Goal: Task Accomplishment & Management: Complete application form

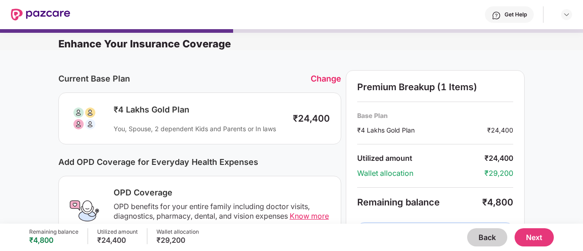
click at [470, 234] on button "Back" at bounding box center [487, 238] width 40 height 18
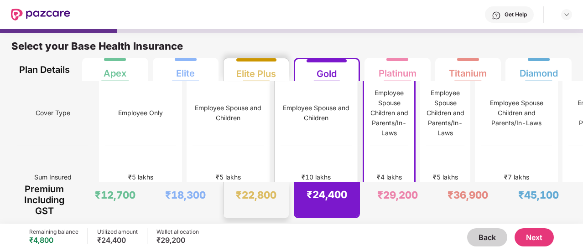
click at [281, 146] on div "₹10 lakhs" at bounding box center [316, 178] width 71 height 64
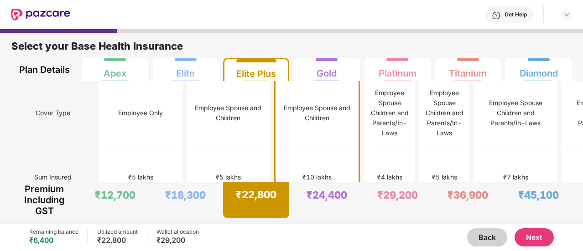
click at [538, 240] on button "Next" at bounding box center [534, 238] width 39 height 18
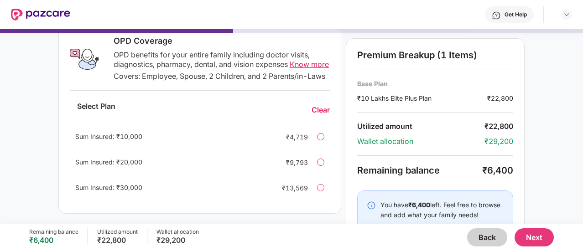
scroll to position [153, 0]
click at [322, 165] on div at bounding box center [320, 160] width 7 height 7
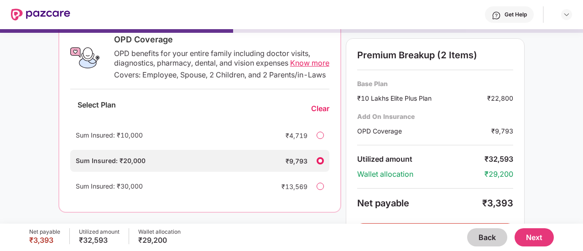
click at [542, 242] on button "Next" at bounding box center [534, 238] width 39 height 18
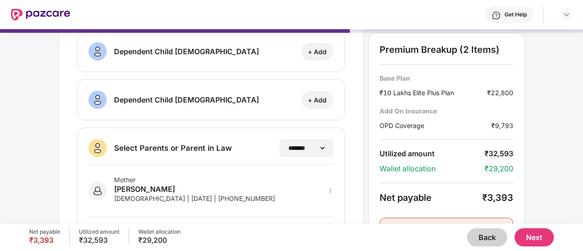
scroll to position [0, 0]
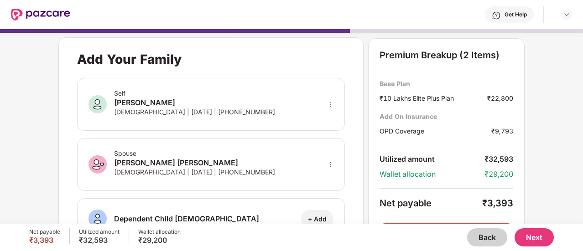
click at [482, 238] on button "Back" at bounding box center [487, 238] width 40 height 18
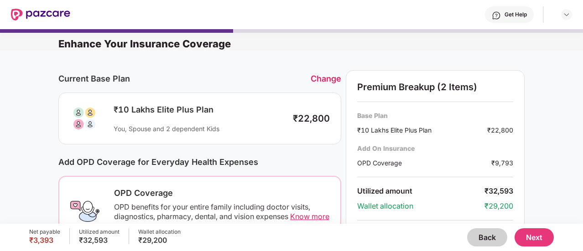
click at [482, 238] on button "Back" at bounding box center [487, 238] width 40 height 18
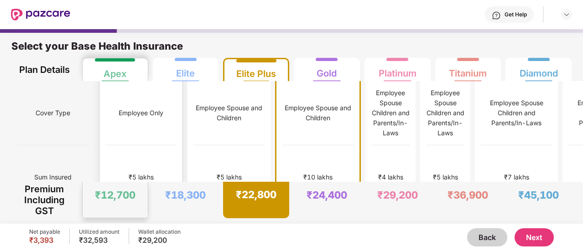
click at [118, 131] on div "Employee Only" at bounding box center [140, 113] width 71 height 64
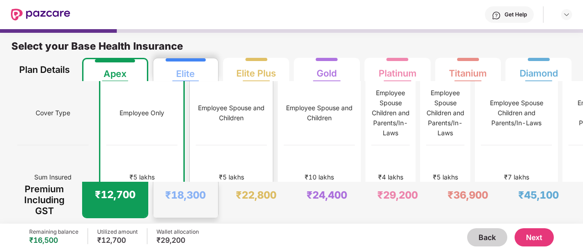
click at [196, 123] on div "Employee Spouse and Children" at bounding box center [231, 113] width 71 height 64
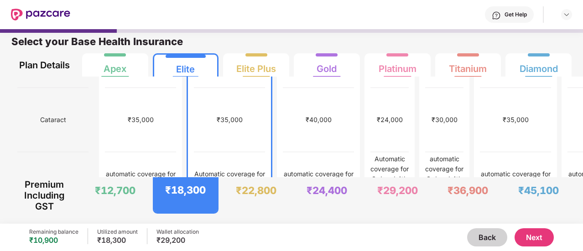
scroll to position [568, 0]
click at [371, 216] on div "Covered" at bounding box center [390, 248] width 38 height 64
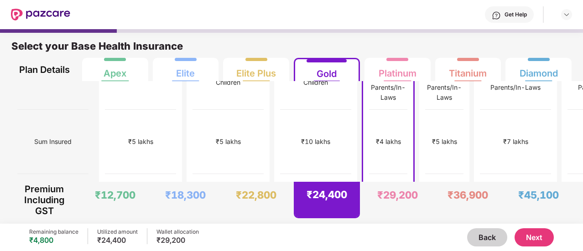
scroll to position [0, 0]
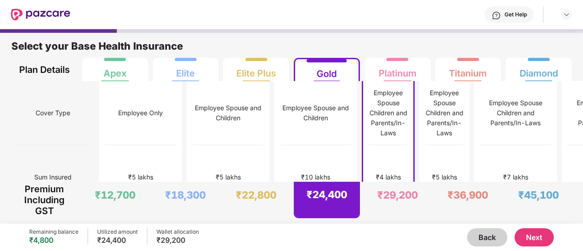
click at [541, 243] on button "Next" at bounding box center [534, 238] width 39 height 18
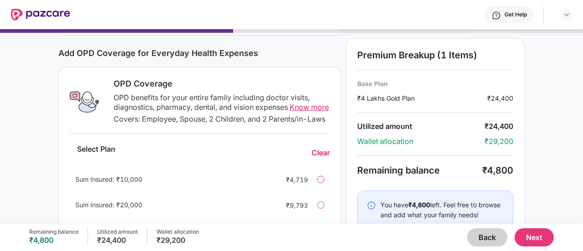
scroll to position [145, 0]
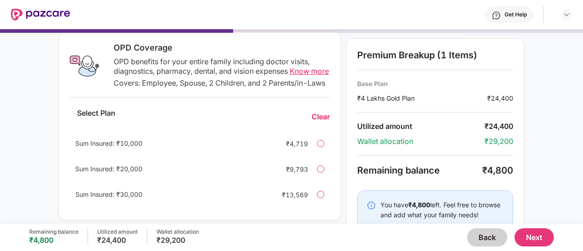
click at [316, 178] on div "Sum Insured: ₹20,000 ₹9,793" at bounding box center [200, 169] width 260 height 22
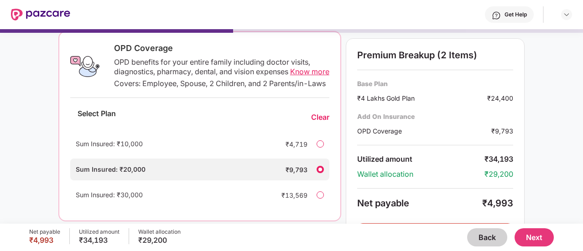
scroll to position [146, 0]
click at [306, 72] on span "Know more" at bounding box center [309, 71] width 39 height 9
click at [539, 243] on button "Next" at bounding box center [534, 238] width 39 height 18
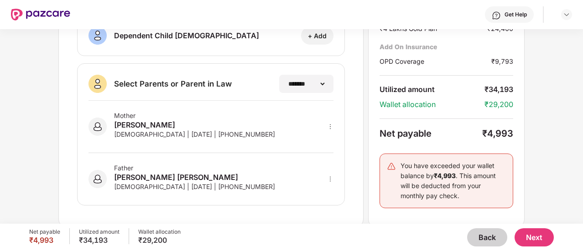
scroll to position [228, 0]
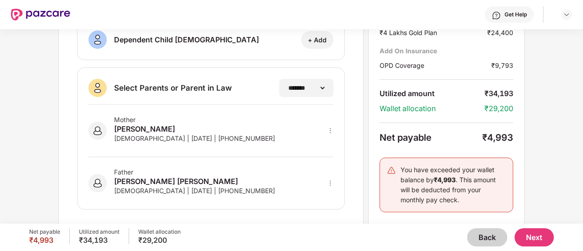
click at [529, 234] on button "Next" at bounding box center [534, 238] width 39 height 18
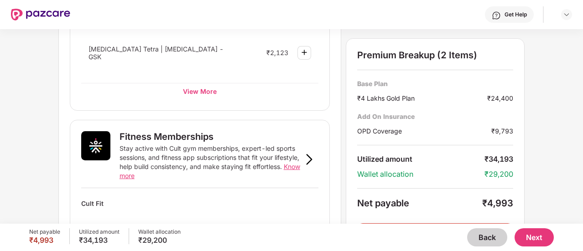
scroll to position [275, 0]
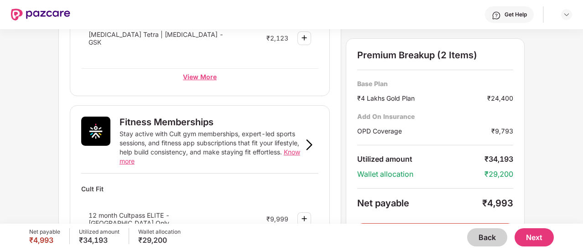
click at [195, 71] on div "View More" at bounding box center [199, 76] width 237 height 16
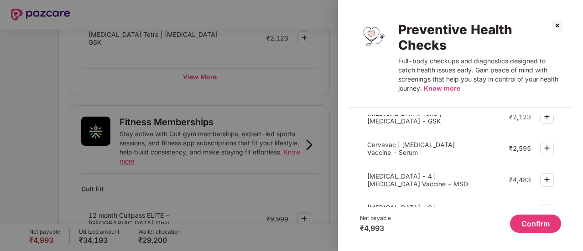
scroll to position [395, 0]
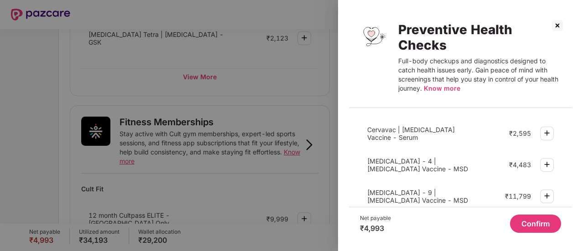
click at [315, 161] on div at bounding box center [291, 125] width 583 height 251
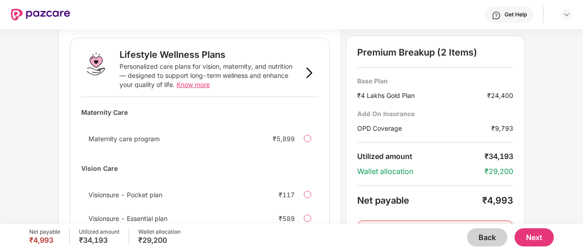
scroll to position [625, 0]
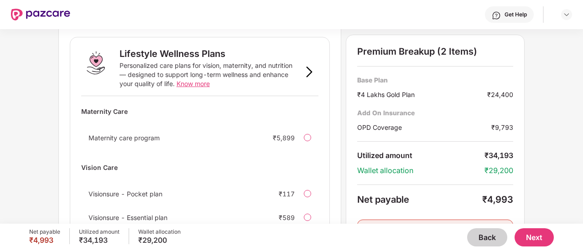
click at [190, 80] on span "Know more" at bounding box center [193, 84] width 33 height 8
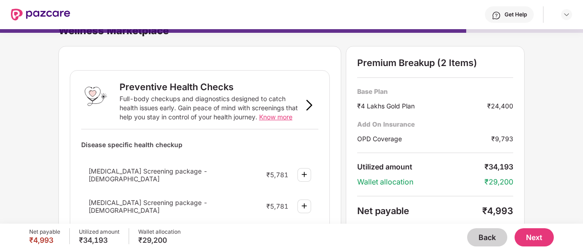
scroll to position [0, 0]
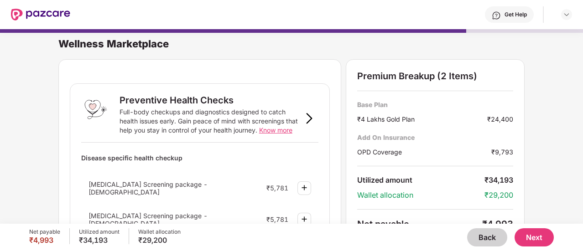
click at [473, 230] on button "Back" at bounding box center [487, 238] width 40 height 18
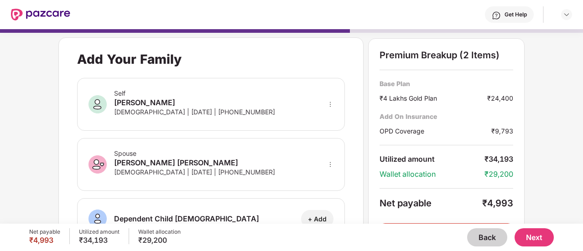
click at [484, 234] on button "Back" at bounding box center [487, 238] width 40 height 18
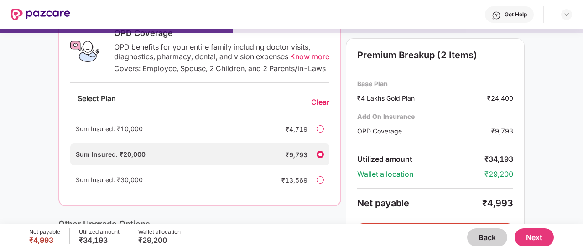
scroll to position [171, 0]
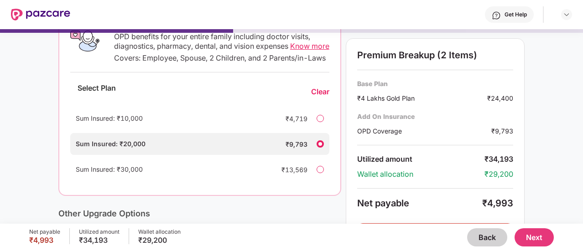
click at [320, 122] on div at bounding box center [320, 118] width 7 height 7
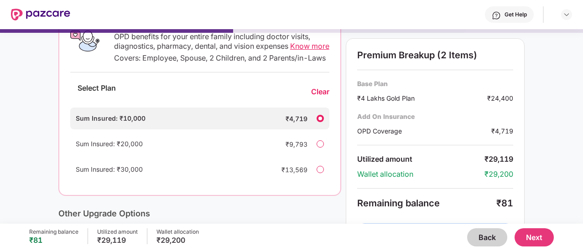
click at [322, 148] on div at bounding box center [320, 143] width 7 height 7
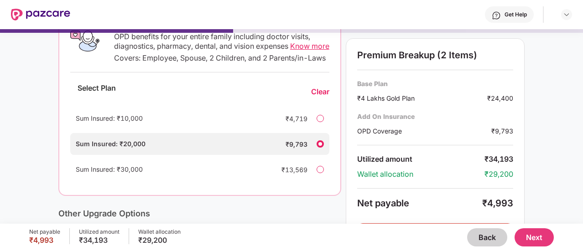
click at [318, 173] on div at bounding box center [320, 169] width 7 height 7
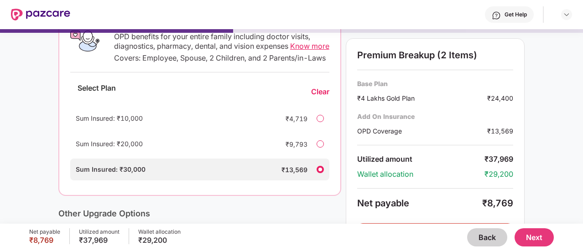
click at [318, 155] on div "Sum Insured: ₹20,000 ₹9,793" at bounding box center [199, 144] width 259 height 22
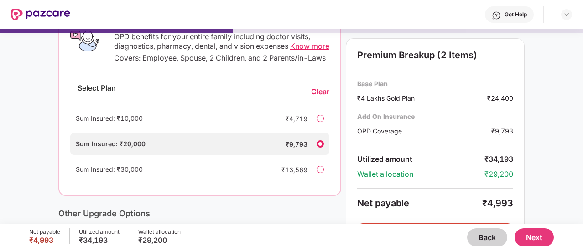
click at [318, 130] on div "Sum Insured: ₹10,000 ₹4,719" at bounding box center [199, 119] width 259 height 22
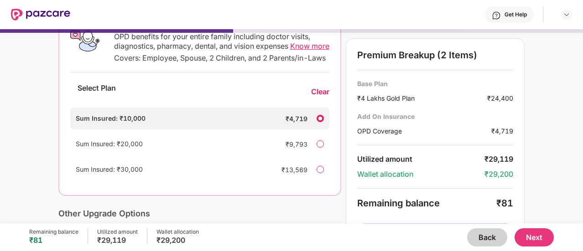
click at [540, 245] on button "Next" at bounding box center [534, 238] width 39 height 18
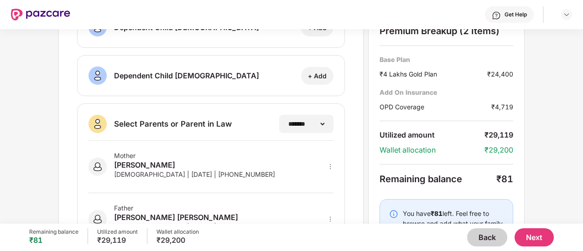
scroll to position [192, 0]
click at [311, 128] on div "**********" at bounding box center [305, 123] width 55 height 18
click at [323, 122] on select "**********" at bounding box center [306, 123] width 40 height 7
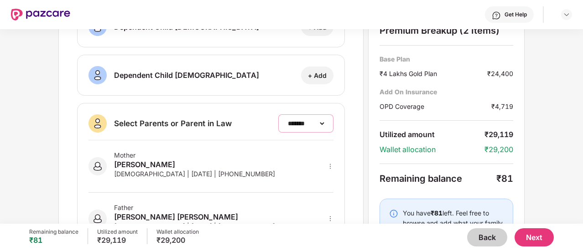
scroll to position [232, 0]
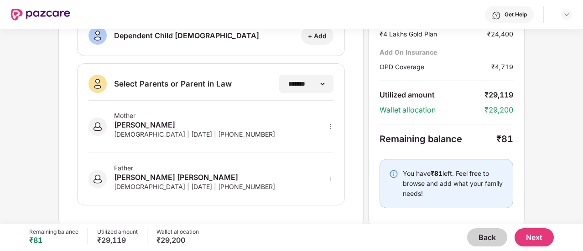
click at [531, 233] on button "Next" at bounding box center [534, 238] width 39 height 18
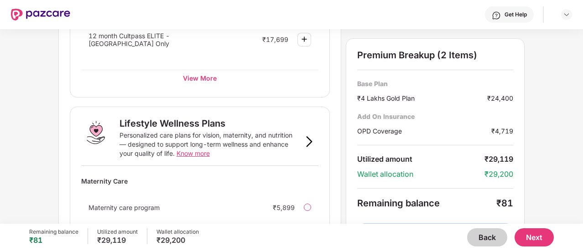
scroll to position [663, 0]
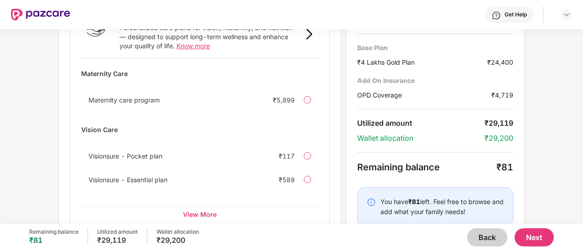
click at [306, 152] on div at bounding box center [307, 155] width 7 height 7
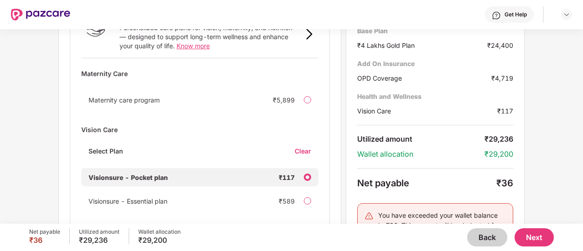
click at [306, 147] on div "Select Plan Clear" at bounding box center [199, 155] width 237 height 16
click at [309, 174] on div at bounding box center [307, 177] width 7 height 7
click at [201, 228] on div "View More" at bounding box center [199, 236] width 237 height 16
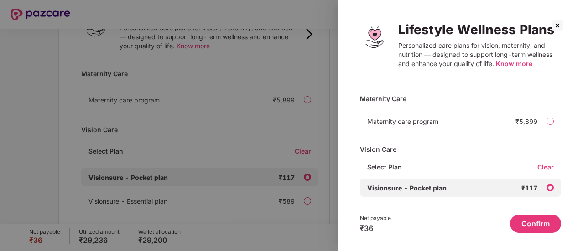
click at [507, 63] on span "Know more" at bounding box center [514, 64] width 36 height 8
click at [540, 165] on div "Clear" at bounding box center [549, 167] width 24 height 9
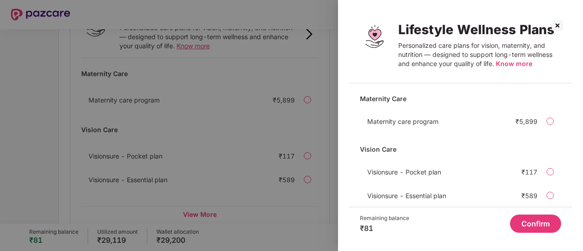
click at [334, 148] on div at bounding box center [291, 125] width 583 height 251
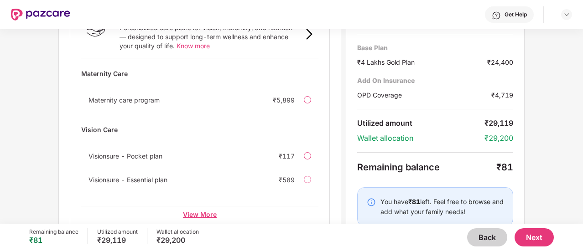
click at [198, 206] on div "View More" at bounding box center [199, 214] width 237 height 16
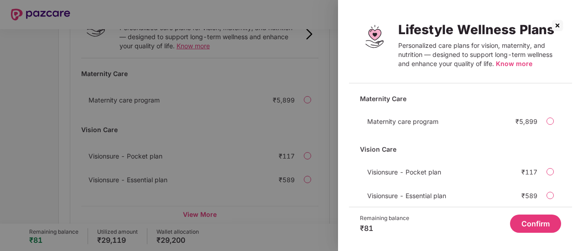
scroll to position [42, 0]
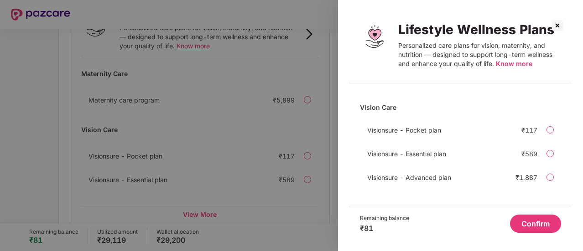
click at [524, 225] on button "Confirm" at bounding box center [535, 224] width 51 height 18
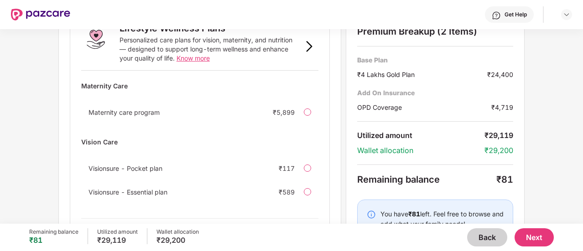
scroll to position [663, 0]
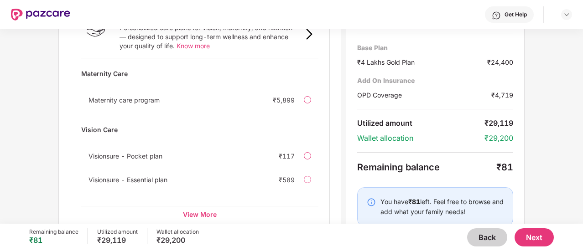
click at [526, 232] on button "Next" at bounding box center [534, 238] width 39 height 18
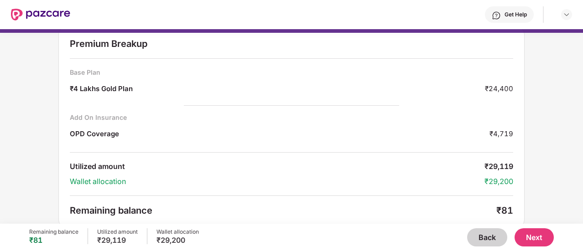
scroll to position [34, 0]
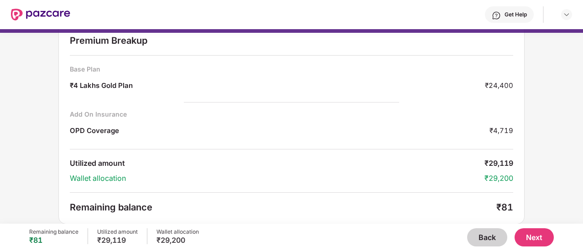
click at [527, 235] on button "Next" at bounding box center [534, 238] width 39 height 18
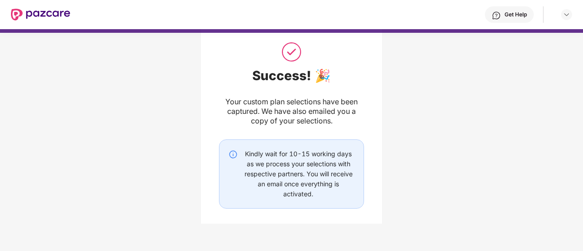
scroll to position [77, 0]
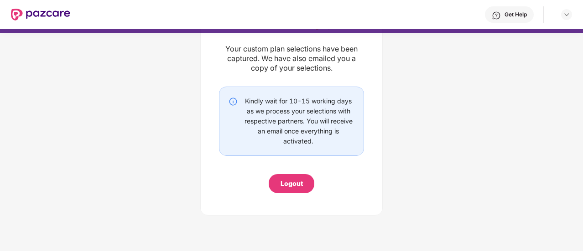
click at [288, 180] on div "Logout" at bounding box center [292, 184] width 22 height 10
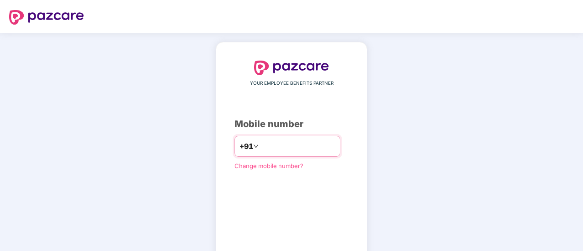
type input "**********"
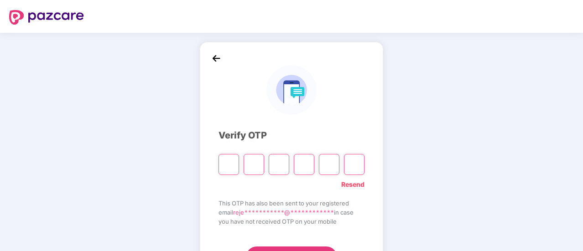
type input "*"
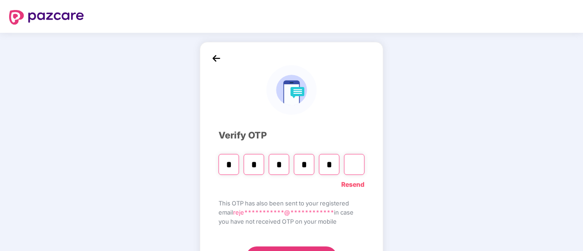
type input "*"
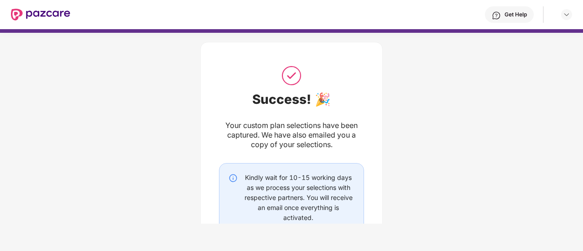
click at [52, 15] on img at bounding box center [40, 15] width 59 height 12
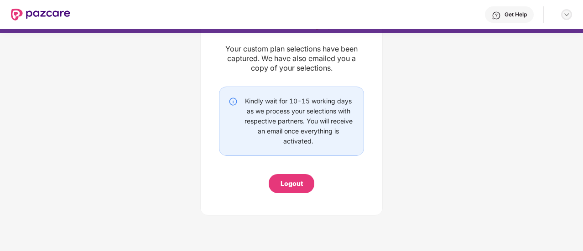
click at [564, 15] on img at bounding box center [566, 14] width 7 height 7
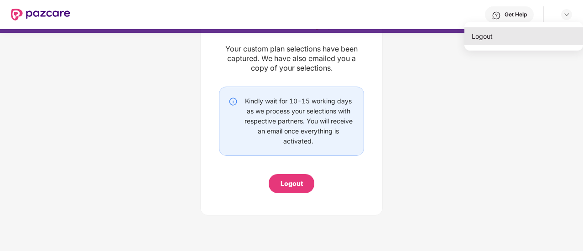
click at [487, 32] on div "Logout" at bounding box center [523, 36] width 119 height 18
